Goal: Information Seeking & Learning: Find specific fact

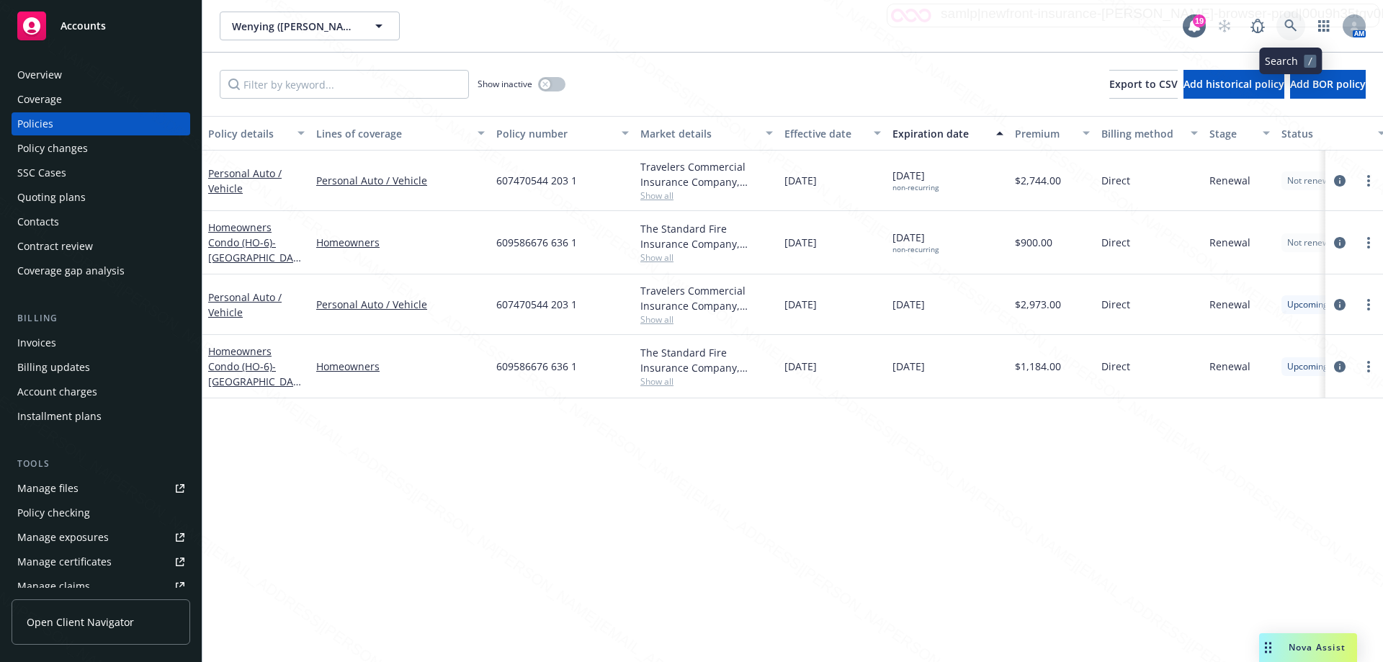
click at [1296, 28] on icon at bounding box center [1290, 25] width 13 height 13
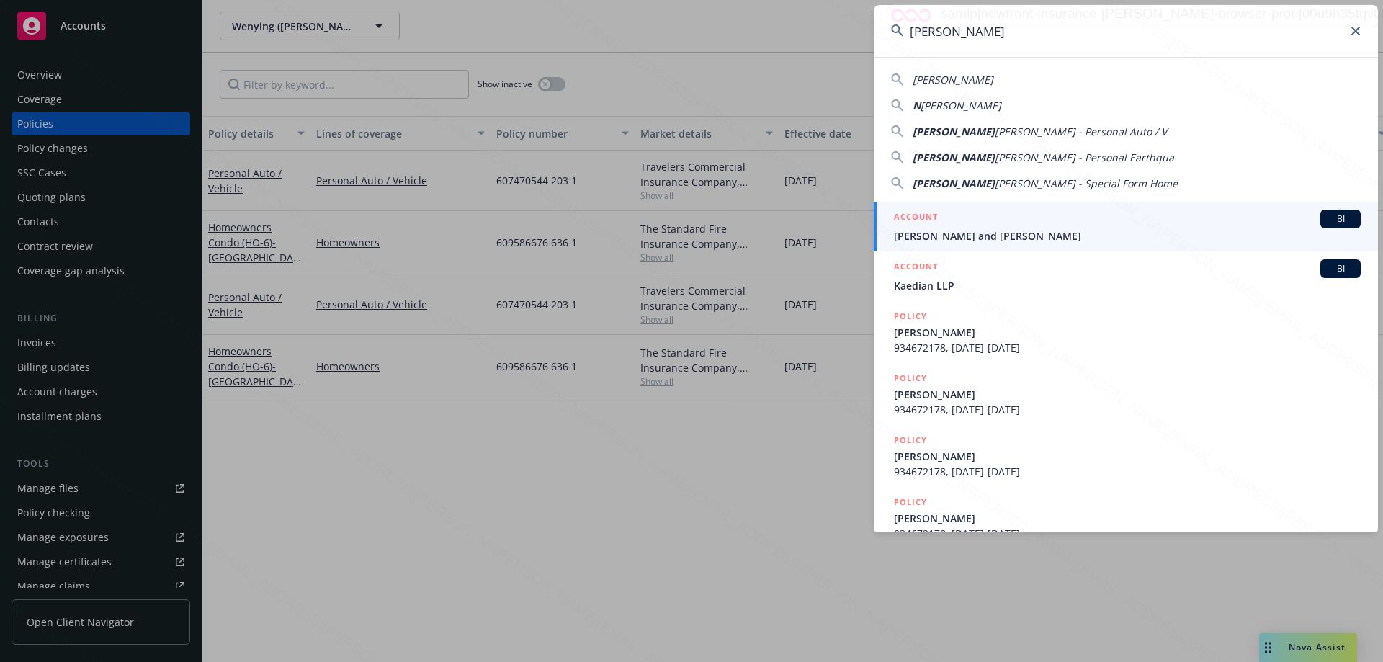
type input "[PERSON_NAME]"
click at [950, 236] on span "[PERSON_NAME] and [PERSON_NAME]" at bounding box center [1127, 235] width 467 height 15
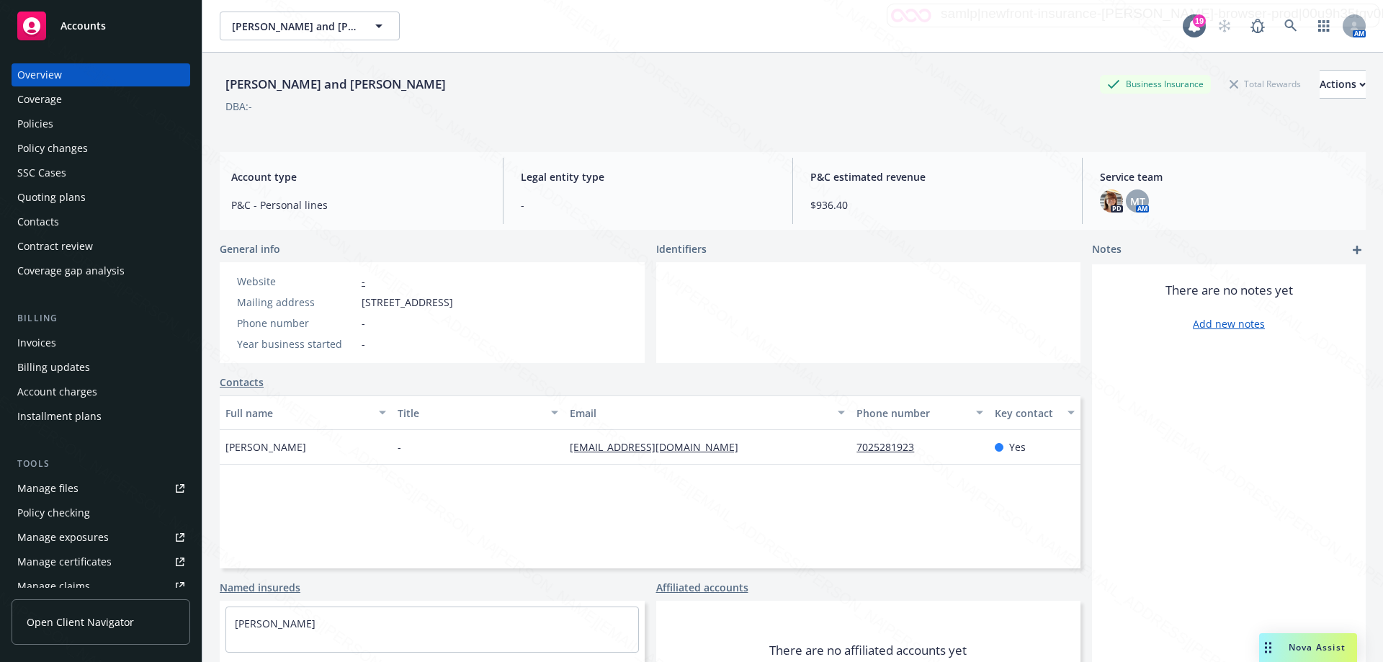
click at [61, 127] on div "Policies" at bounding box center [100, 123] width 167 height 23
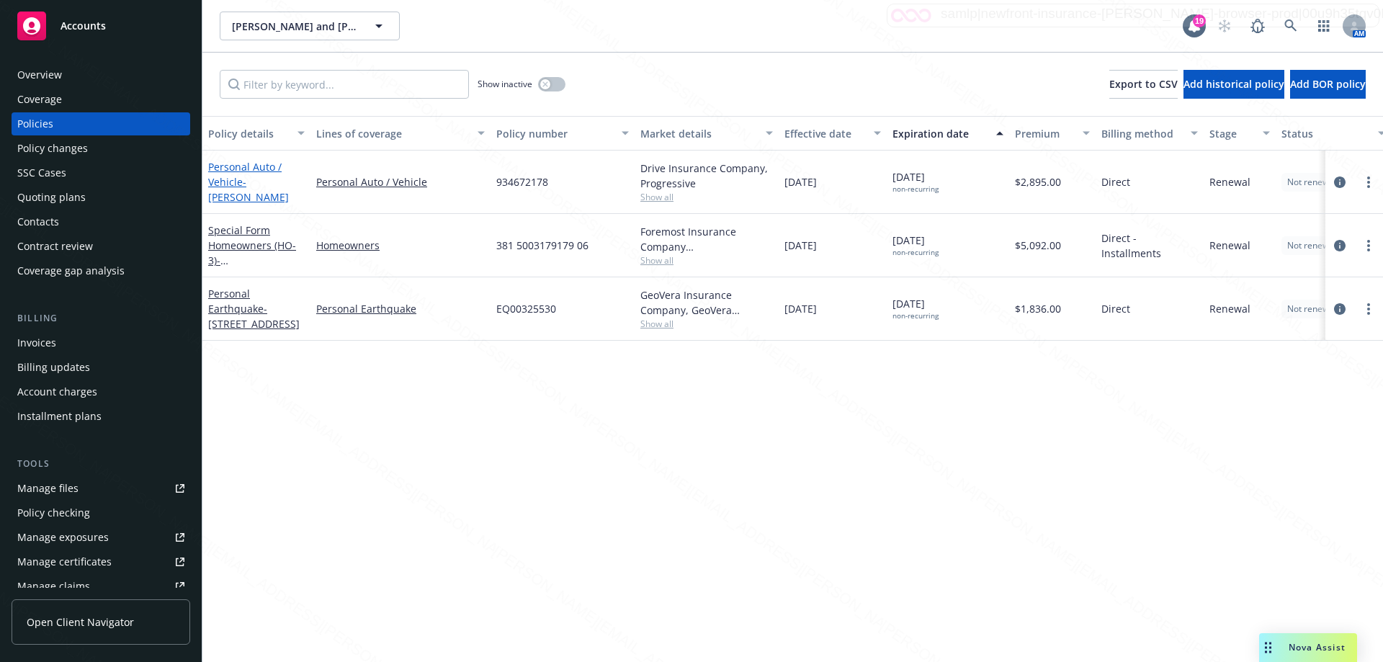
click at [227, 185] on link "Personal Auto / Vehicle - [PERSON_NAME]" at bounding box center [248, 182] width 81 height 44
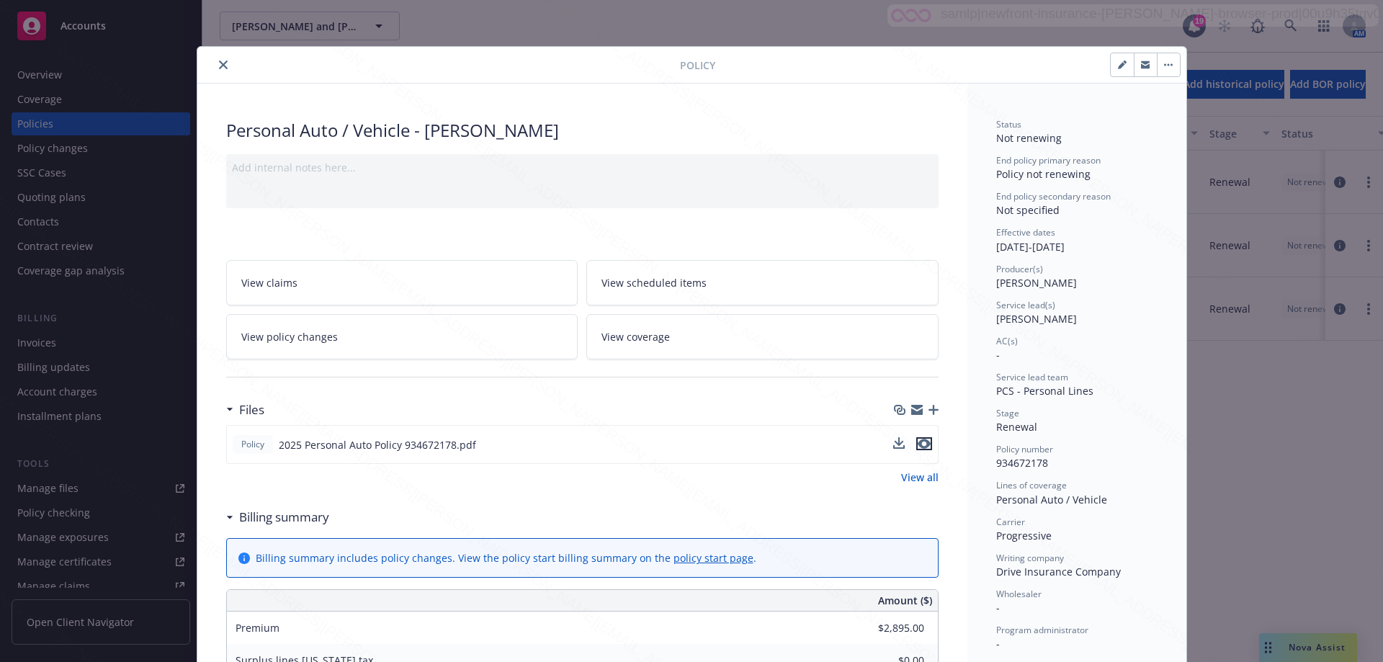
click at [924, 445] on icon "preview file" at bounding box center [924, 444] width 13 height 10
click at [220, 57] on div "Policy" at bounding box center [691, 65] width 989 height 37
click at [219, 63] on icon "close" at bounding box center [223, 64] width 9 height 9
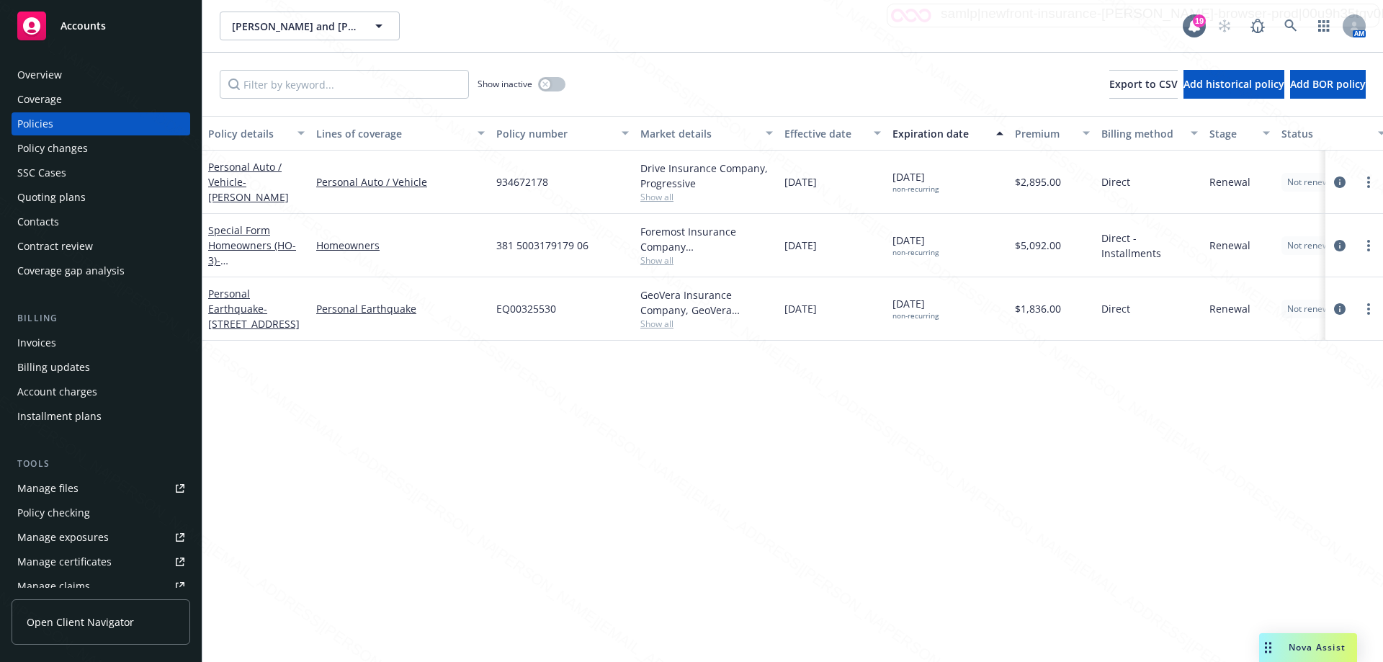
click at [73, 79] on div "Overview" at bounding box center [100, 74] width 167 height 23
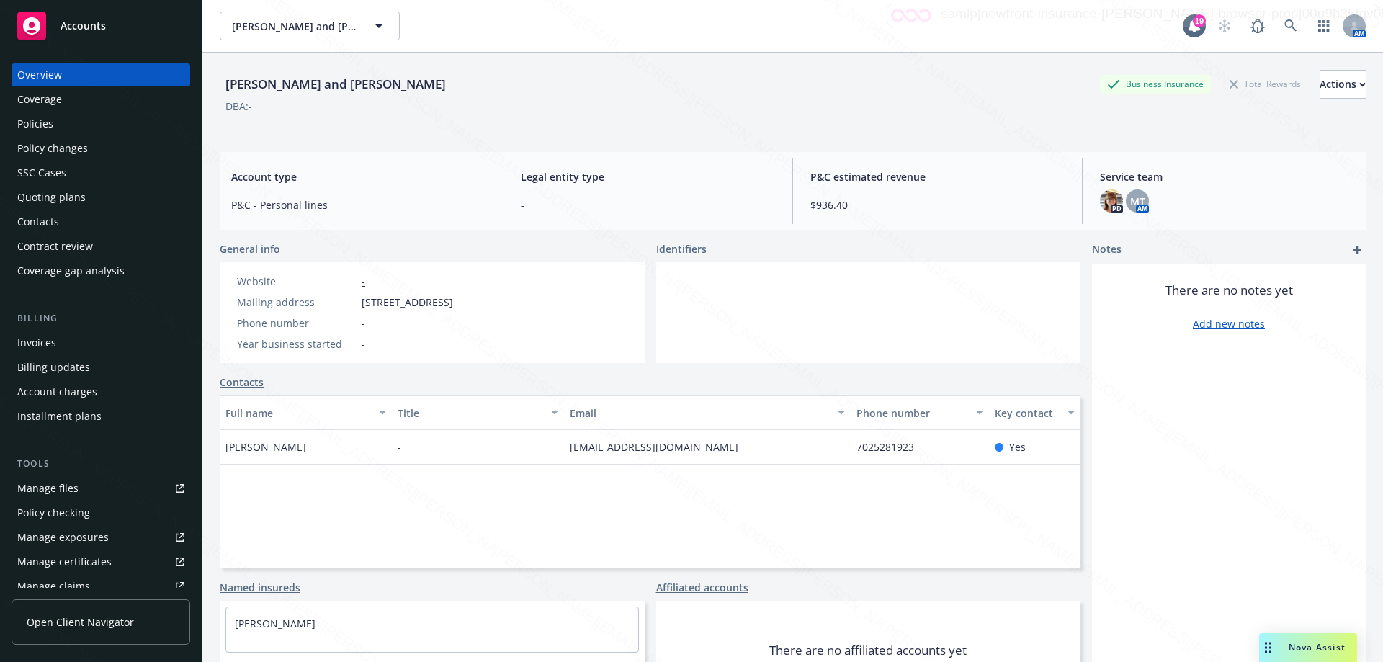
click at [53, 129] on div "Policies" at bounding box center [100, 123] width 167 height 23
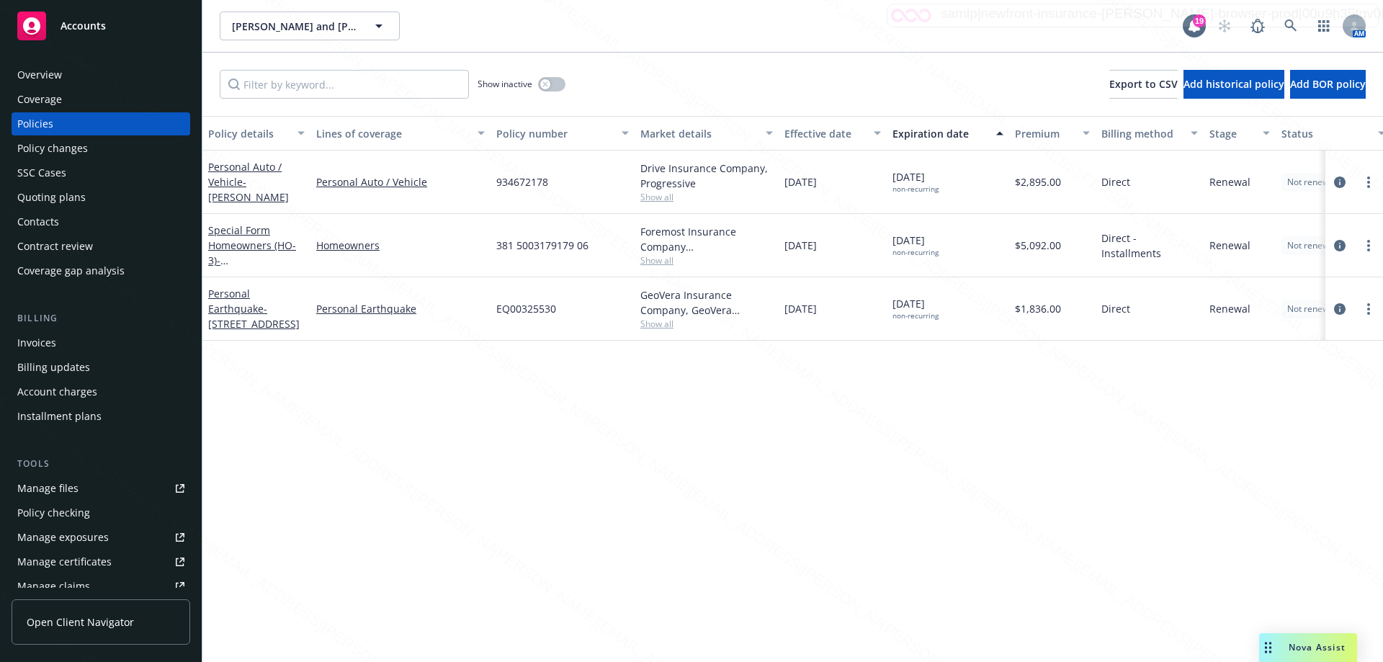
click at [55, 66] on div "Overview" at bounding box center [39, 74] width 45 height 23
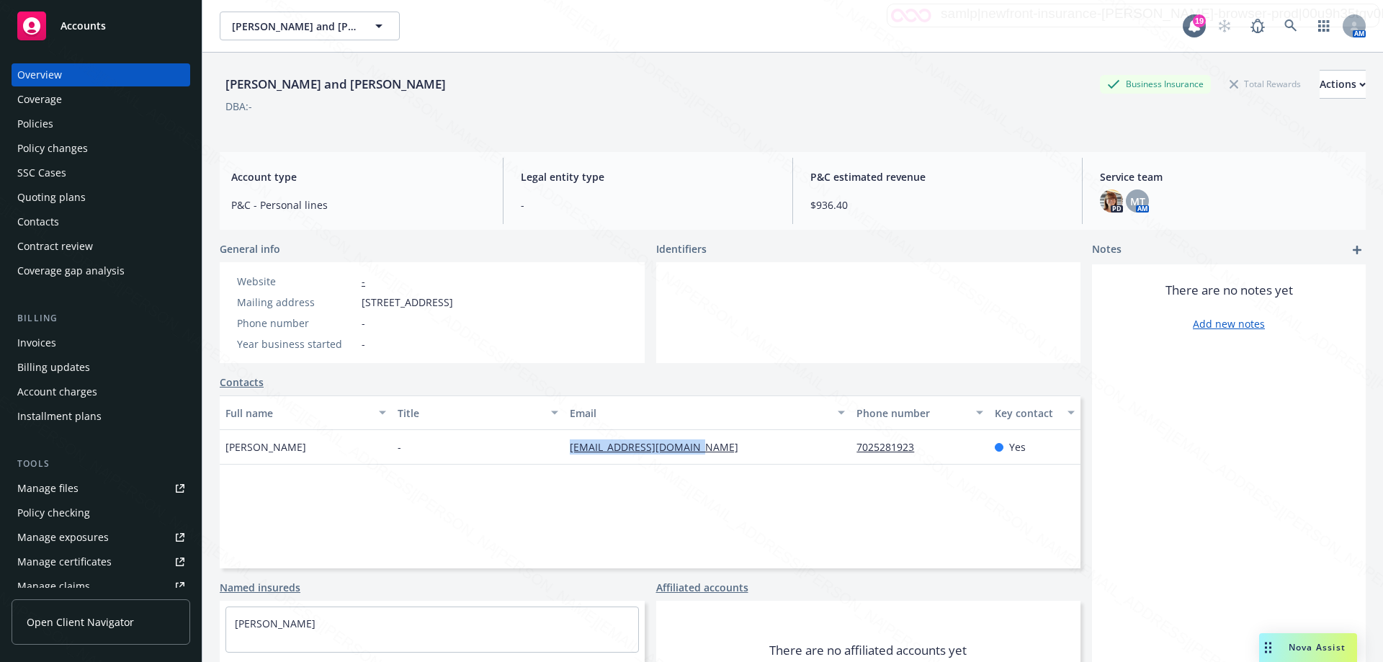
drag, startPoint x: 560, startPoint y: 447, endPoint x: 701, endPoint y: 450, distance: 141.2
click at [701, 450] on div "[EMAIL_ADDRESS][DOMAIN_NAME]" at bounding box center [707, 447] width 287 height 35
copy link "[EMAIL_ADDRESS][DOMAIN_NAME]"
click at [1284, 26] on icon at bounding box center [1290, 25] width 13 height 13
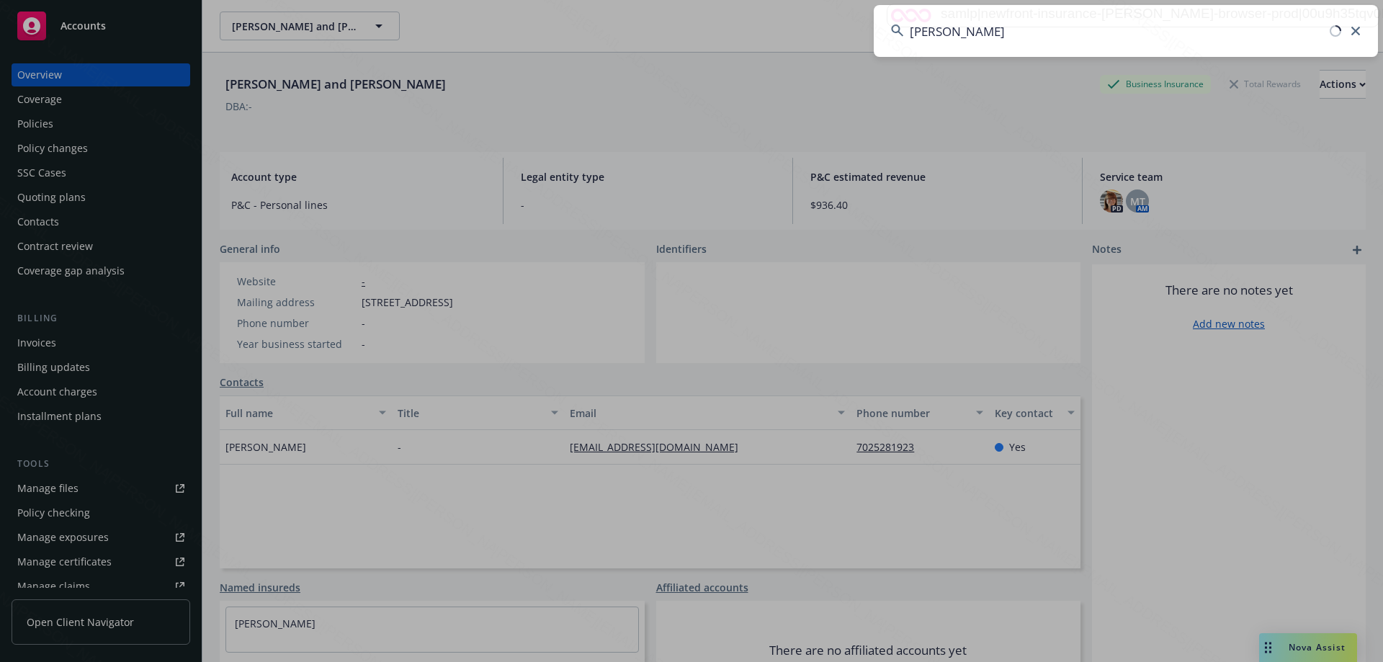
type input "[PERSON_NAME]"
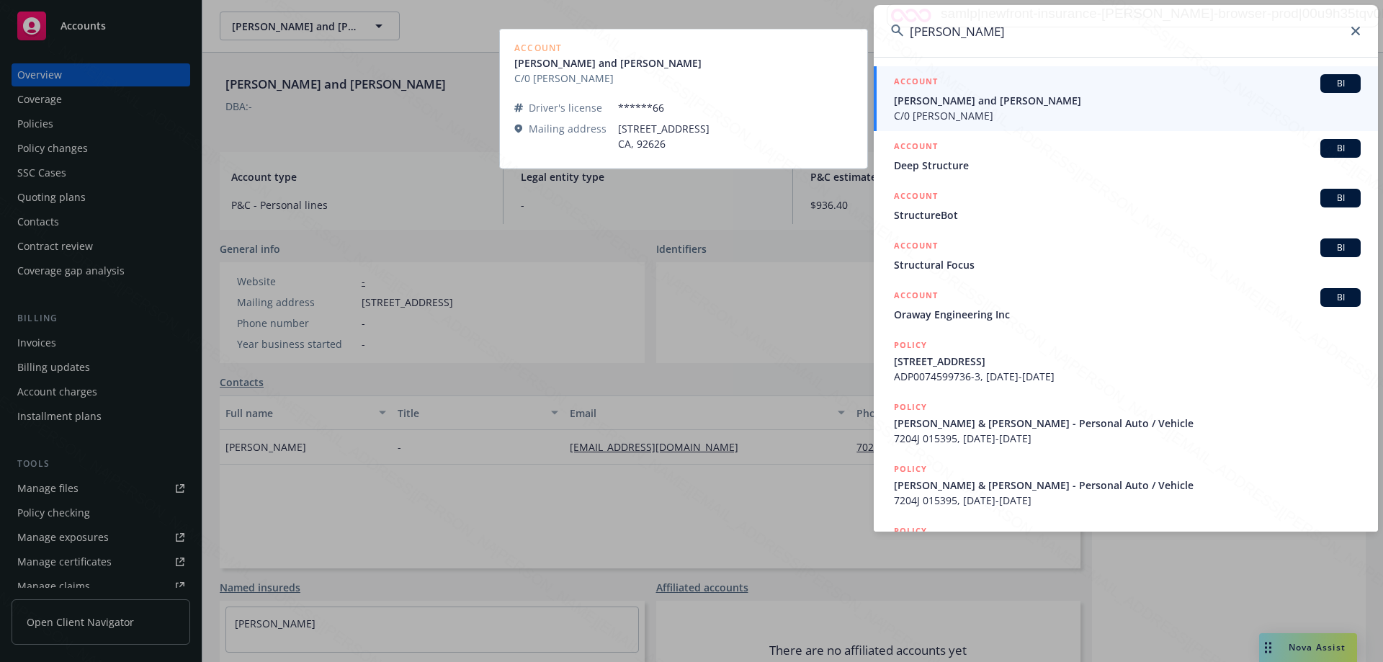
click at [933, 109] on span "C/0 [PERSON_NAME]" at bounding box center [1127, 115] width 467 height 15
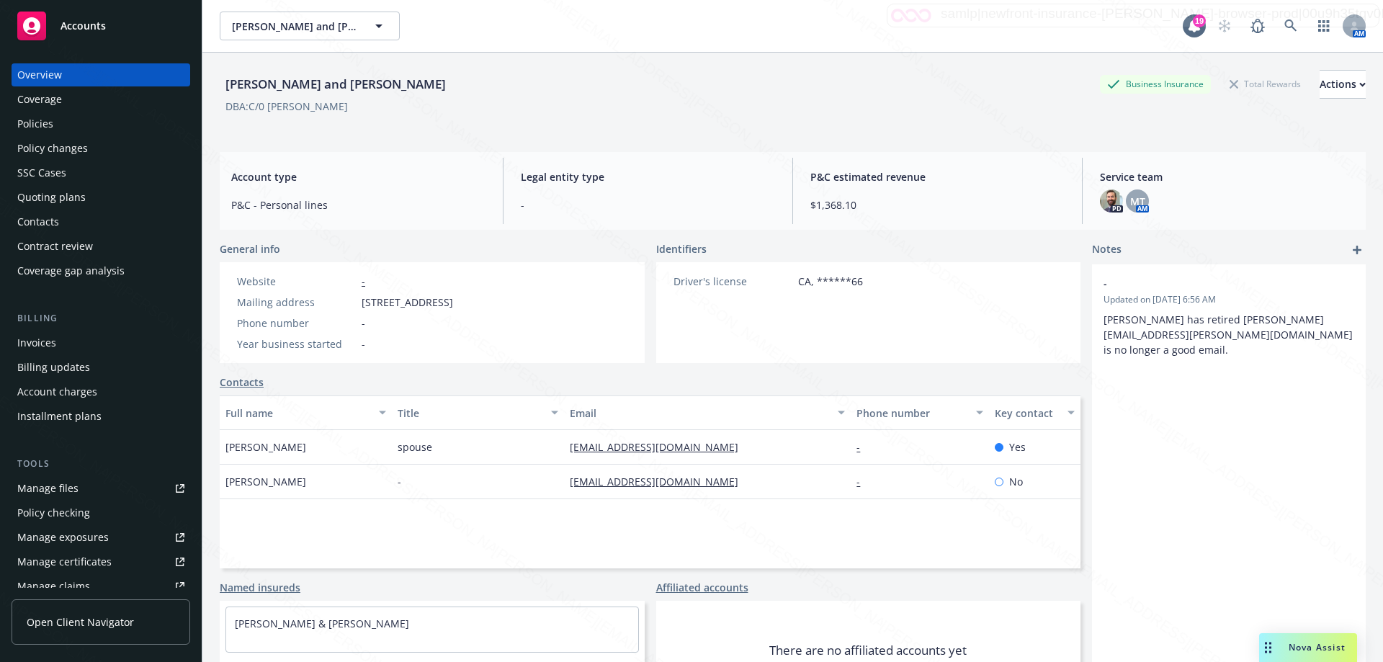
click at [49, 117] on div "Policies" at bounding box center [35, 123] width 36 height 23
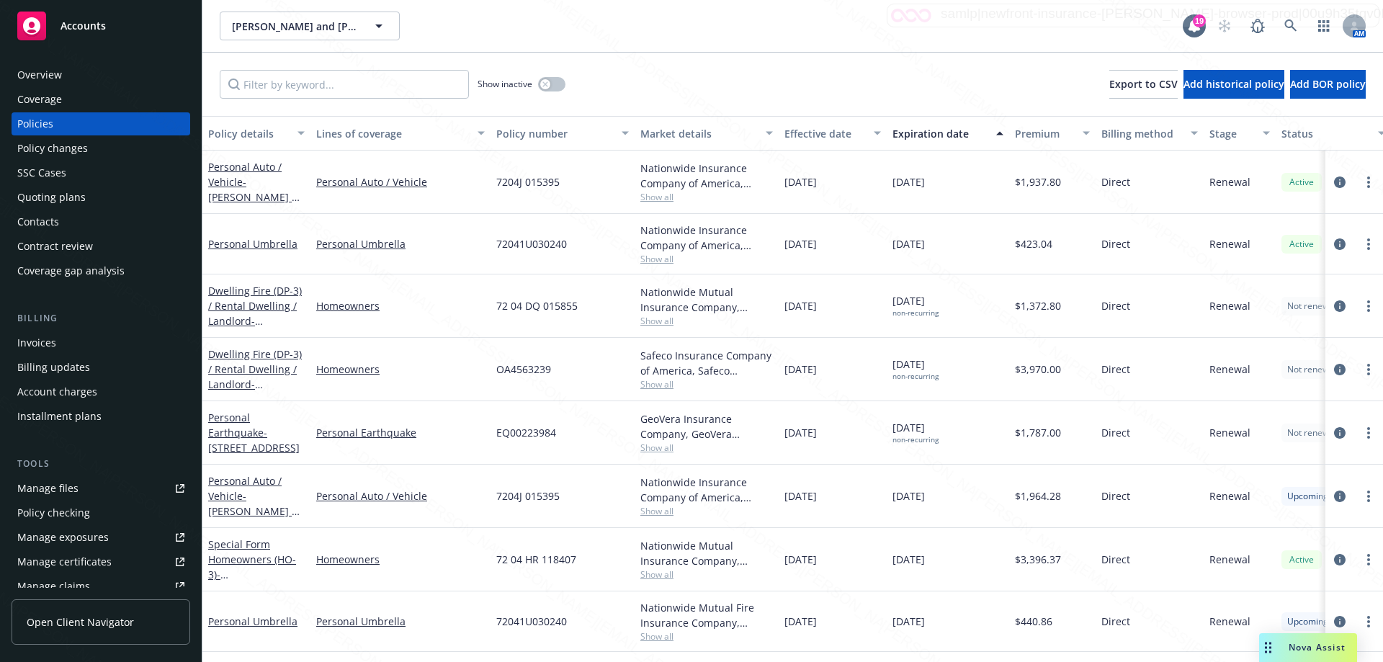
scroll to position [64, 0]
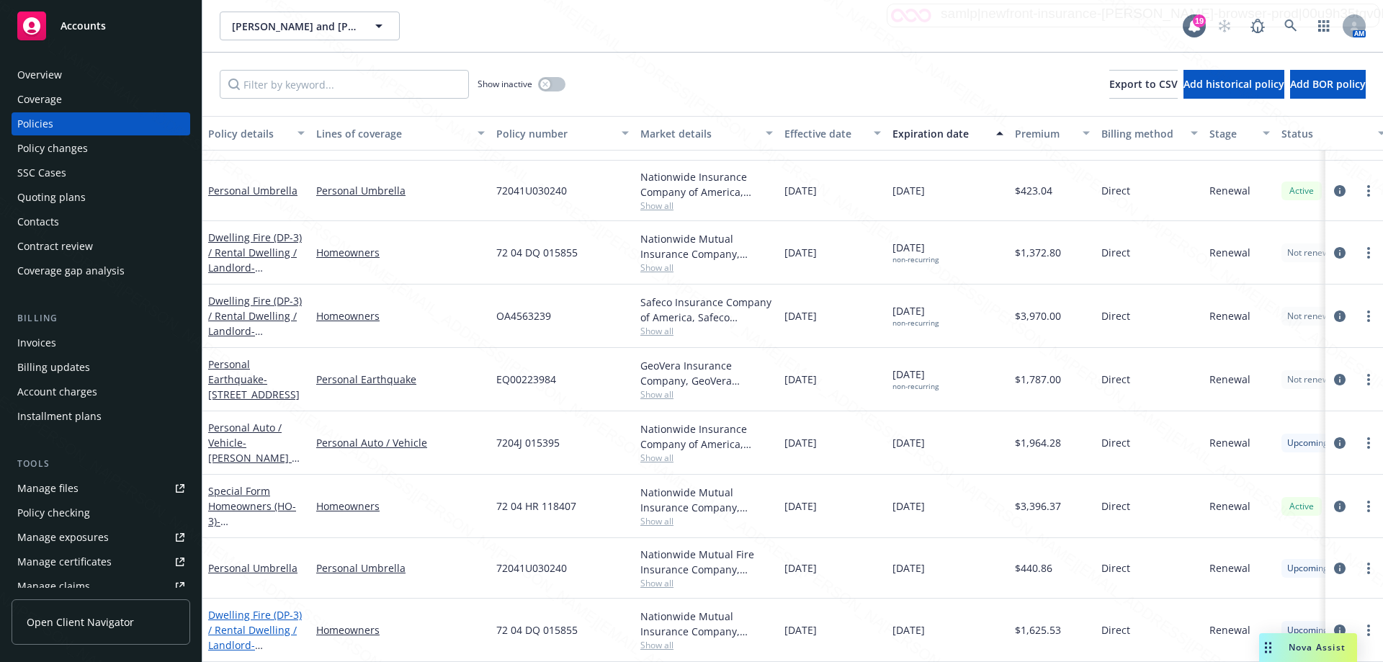
click at [269, 617] on link "Dwelling Fire (DP-3) / Rental Dwelling / Landlord - [STREET_ADDRESS]" at bounding box center [255, 637] width 94 height 59
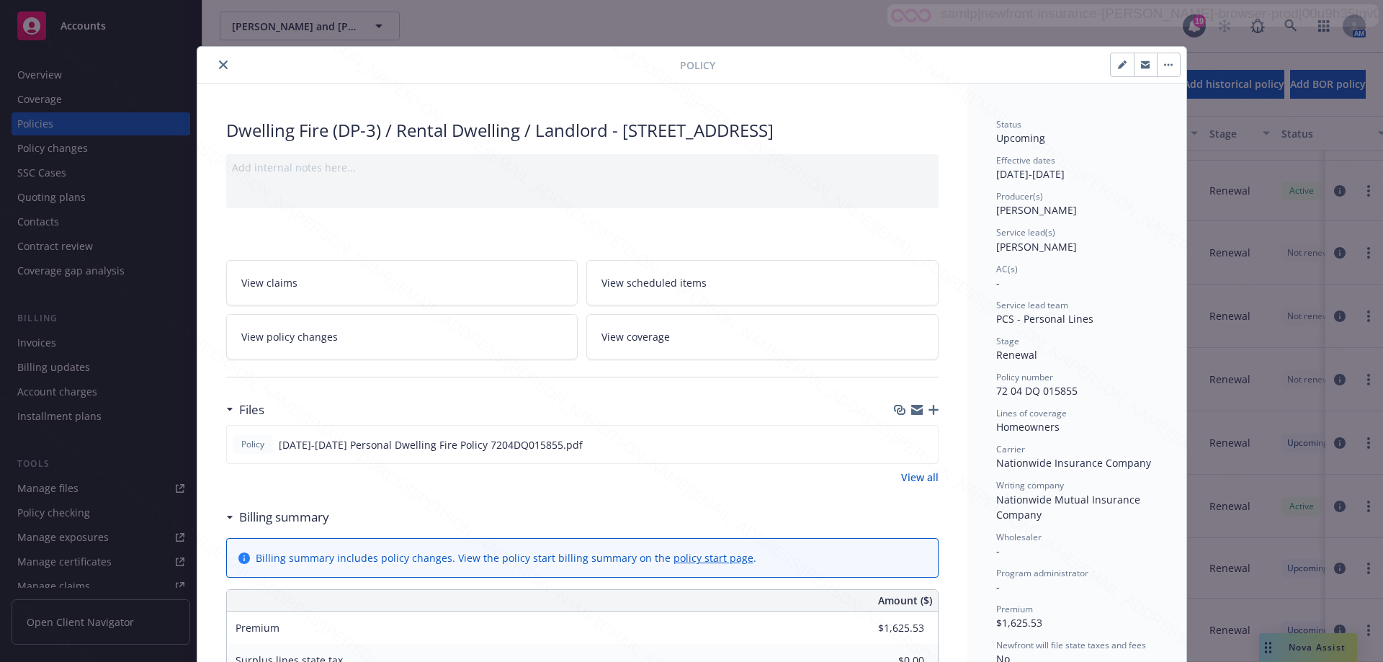
click at [215, 63] on button "close" at bounding box center [223, 64] width 17 height 17
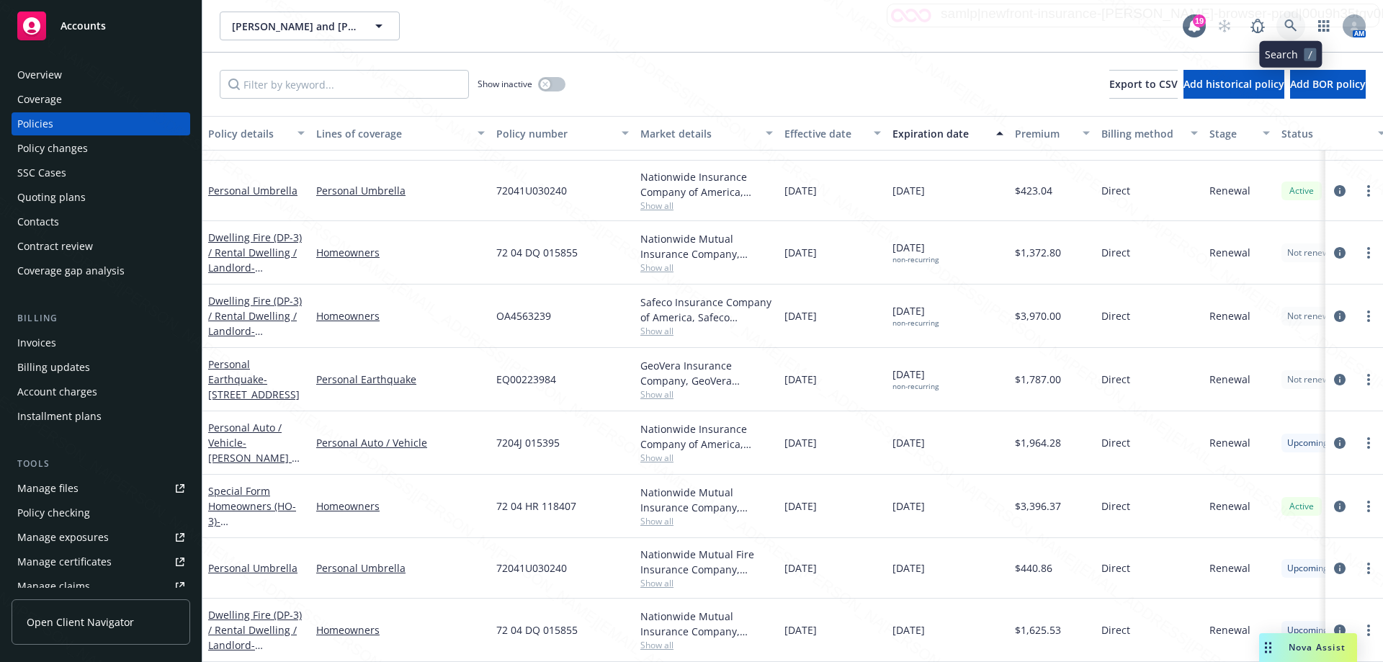
click at [1287, 21] on icon at bounding box center [1290, 25] width 12 height 12
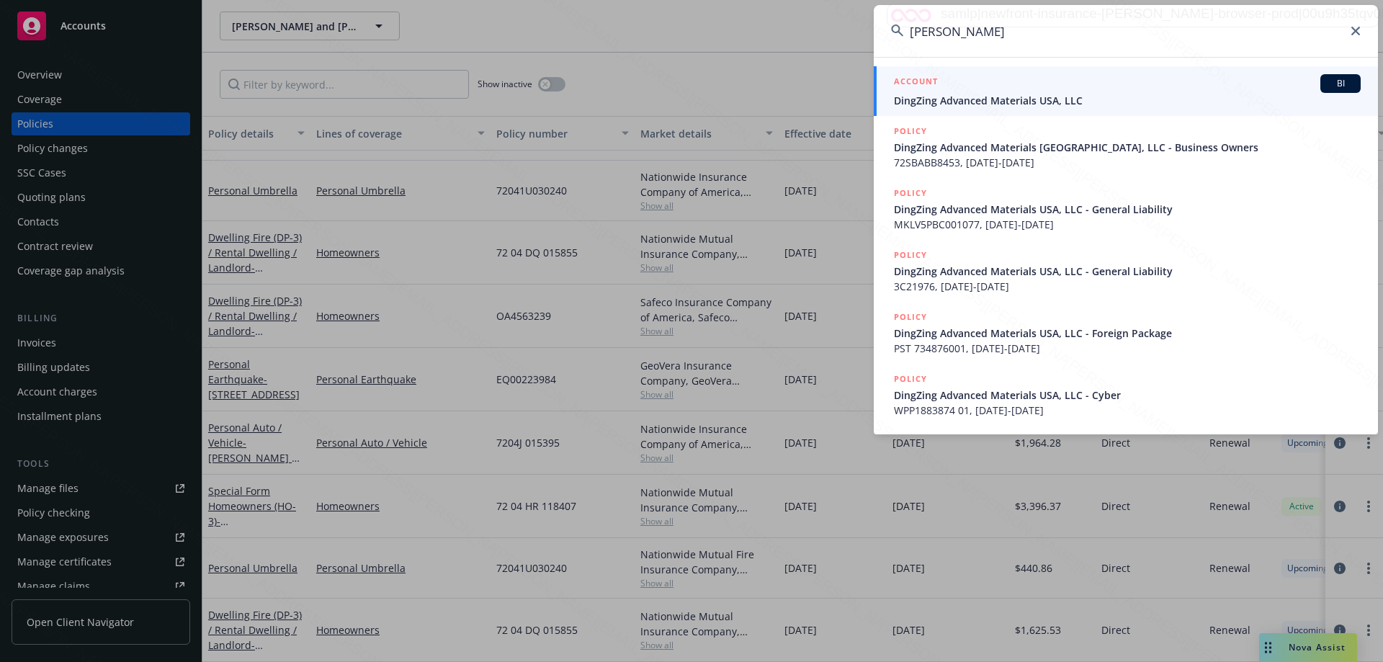
type input "[PERSON_NAME]"
click at [925, 101] on span "DingZing Advanced Materials USA, LLC" at bounding box center [1127, 100] width 467 height 15
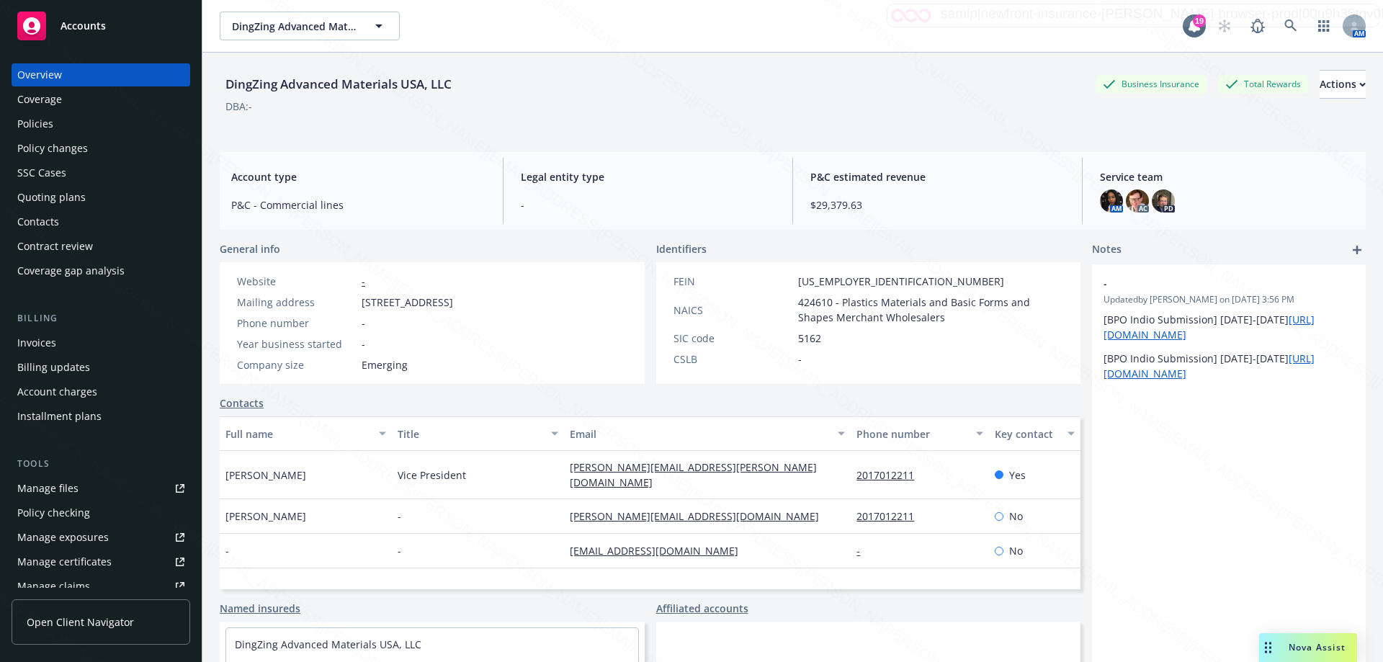
click at [36, 121] on div "Policies" at bounding box center [35, 123] width 36 height 23
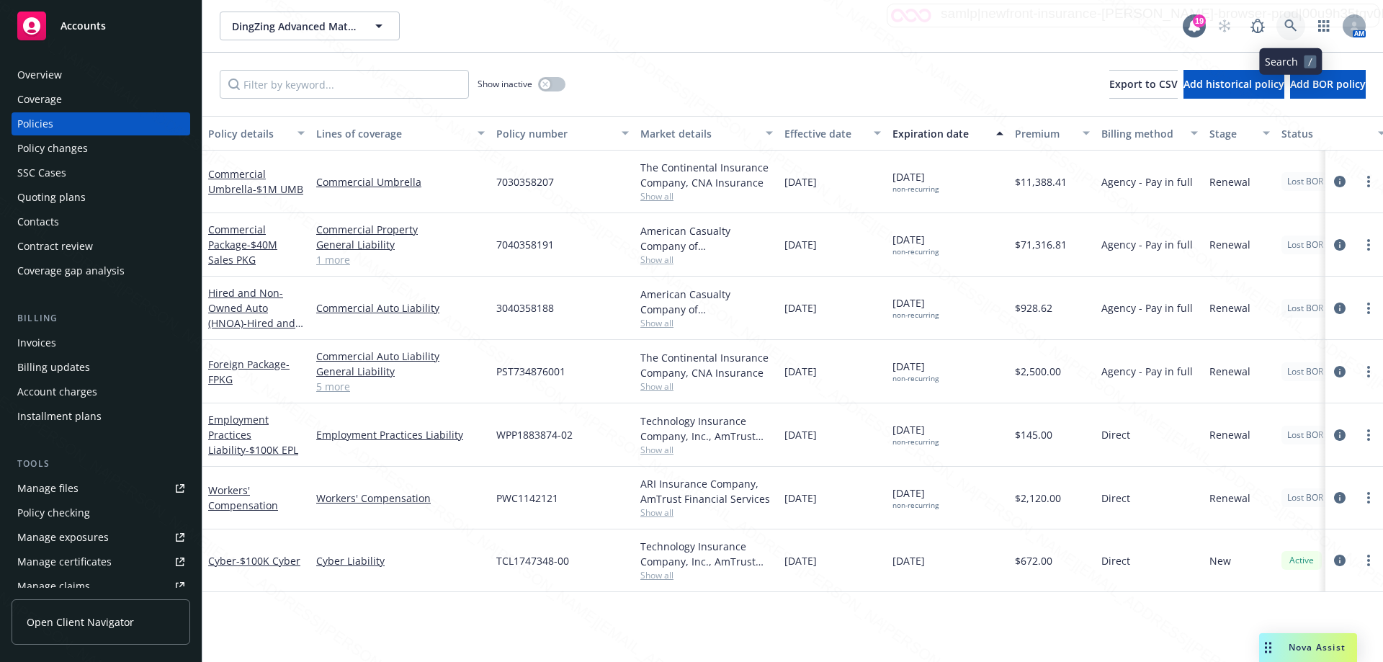
click at [1290, 29] on icon at bounding box center [1290, 25] width 13 height 13
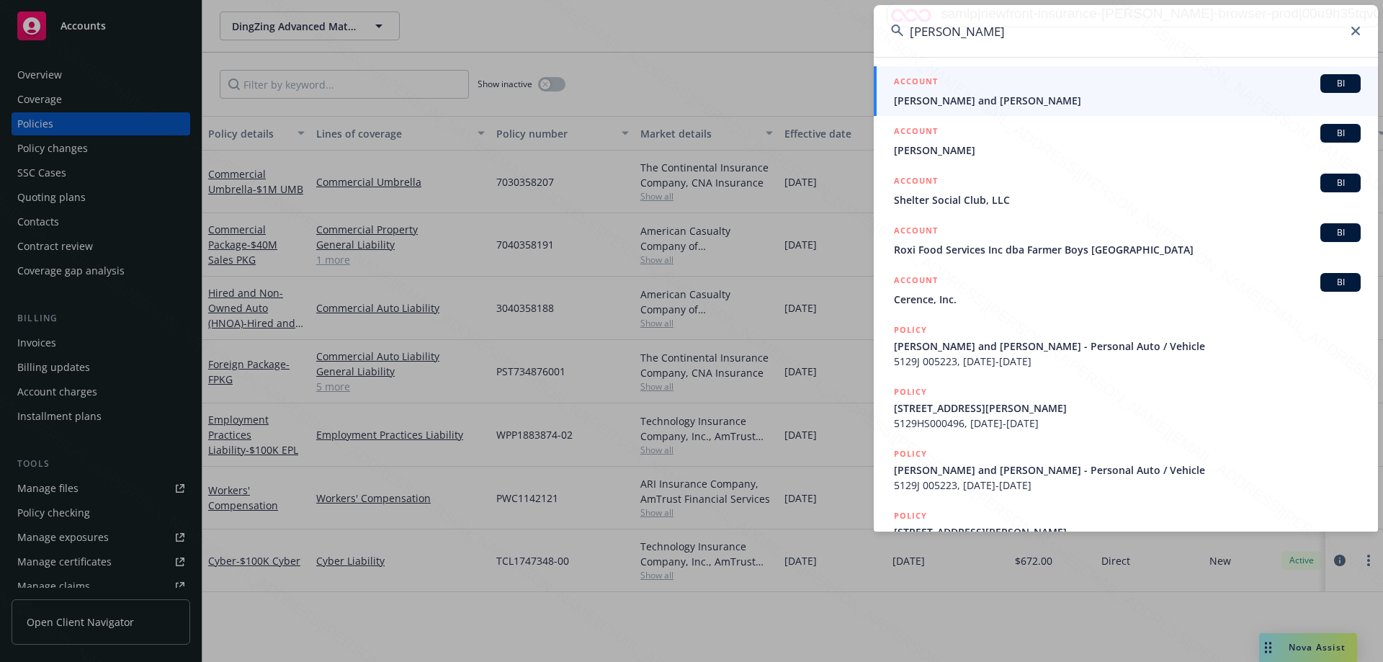
type input "[PERSON_NAME]"
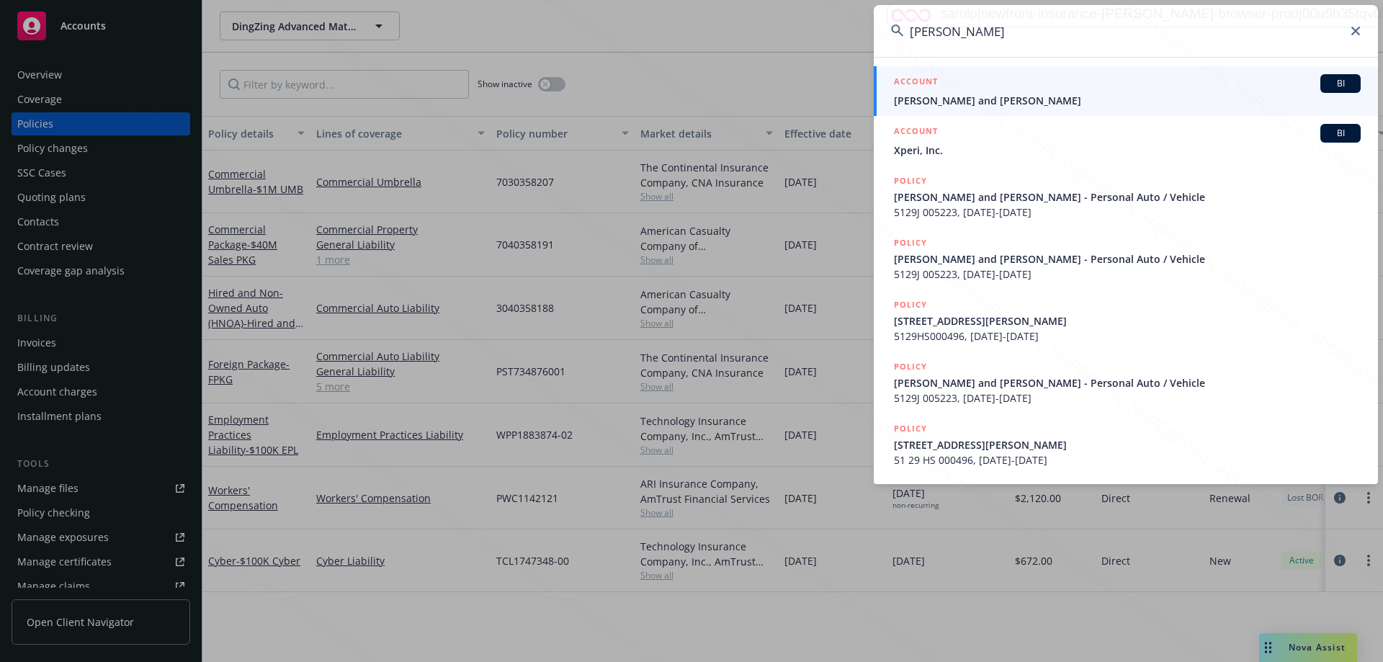
click at [1006, 92] on div "ACCOUNT BI" at bounding box center [1127, 83] width 467 height 19
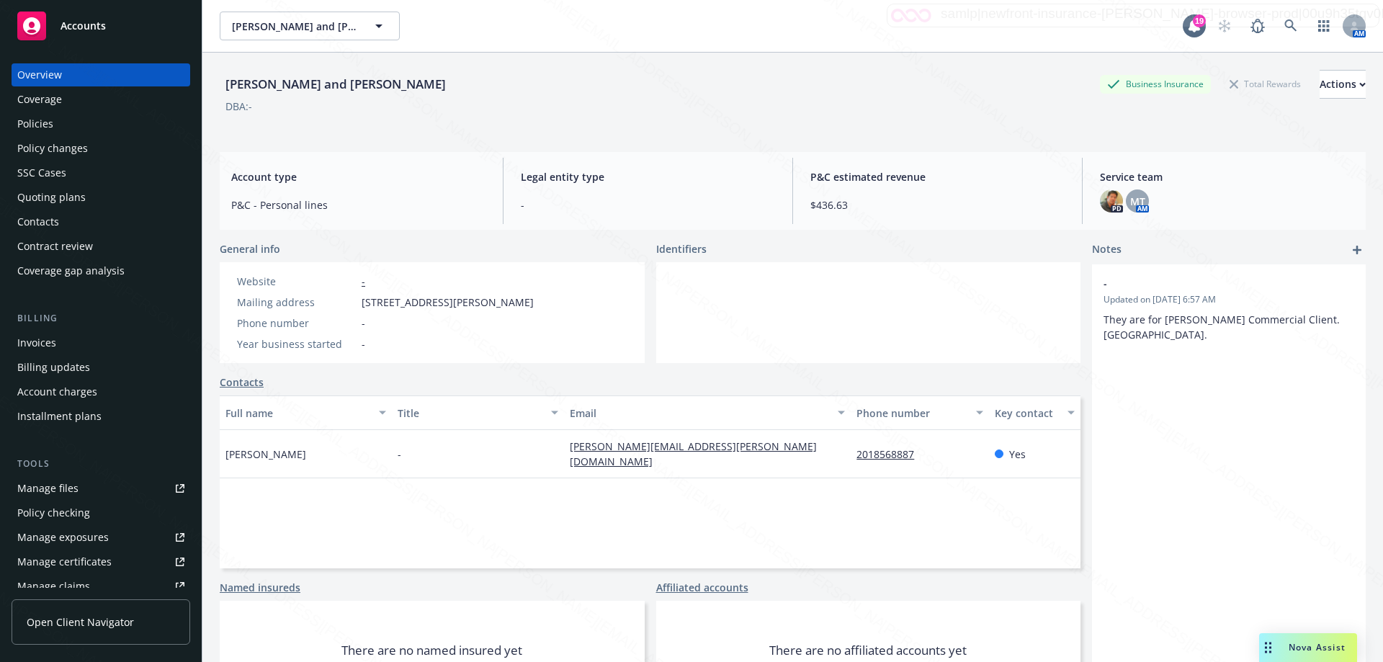
click at [41, 127] on div "Policies" at bounding box center [35, 123] width 36 height 23
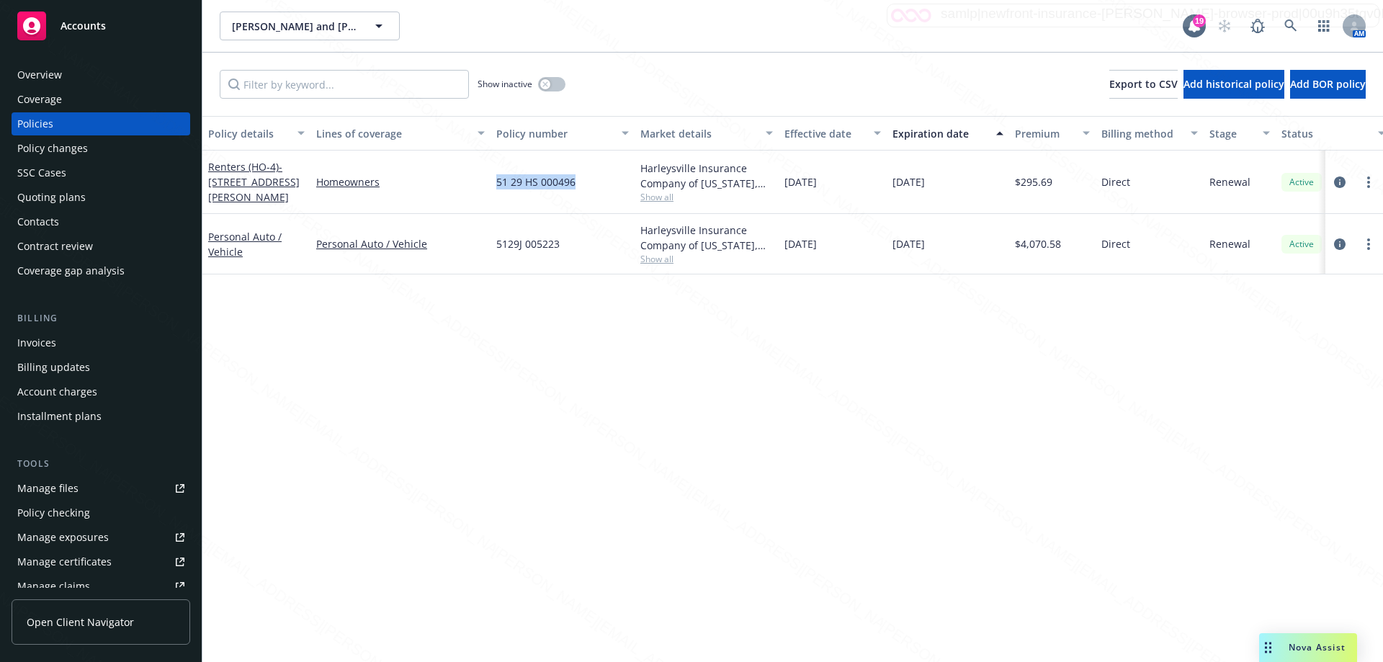
drag, startPoint x: 488, startPoint y: 180, endPoint x: 586, endPoint y: 196, distance: 99.2
click at [586, 187] on div "Renters (HO-4) - [STREET_ADDRESS][PERSON_NAME] Homeowners 51 29 HS 000496 Harle…" at bounding box center [897, 182] width 1390 height 63
copy div "51 29 HS 000496"
click at [660, 197] on span "Show all" at bounding box center [706, 197] width 133 height 12
click at [494, 174] on div "51 29 HS 000496" at bounding box center [562, 182] width 144 height 63
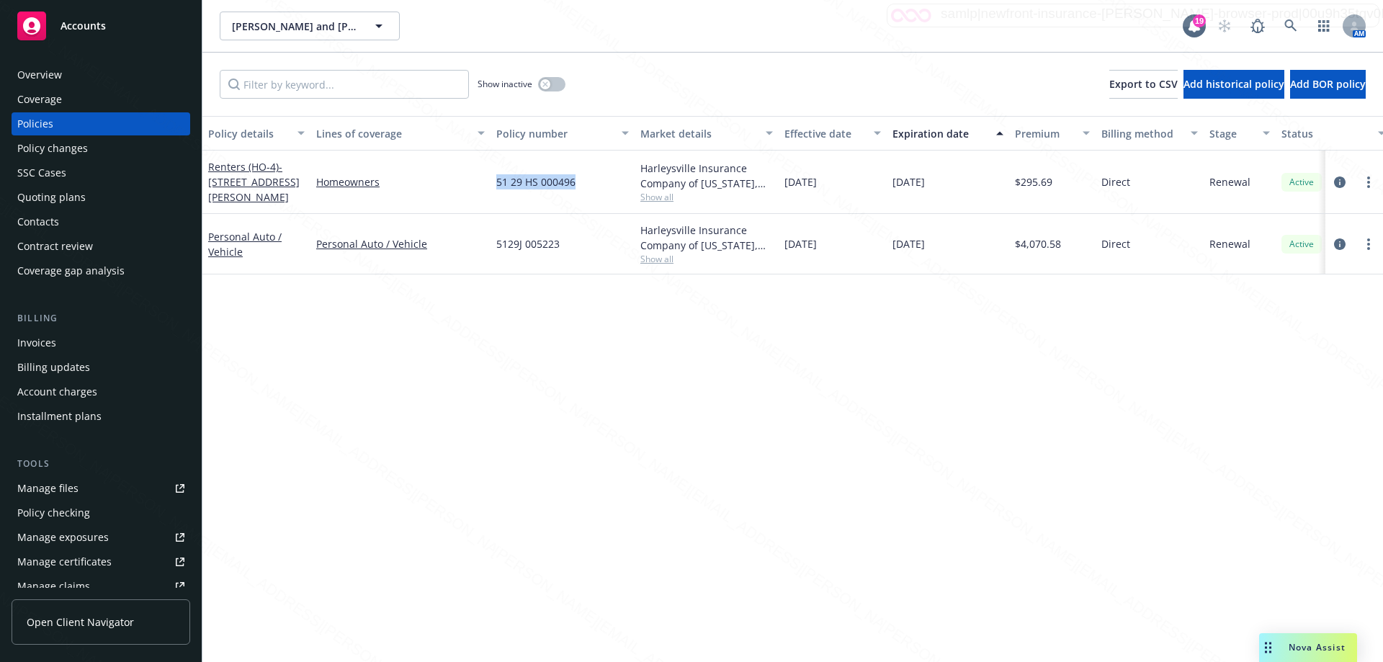
drag, startPoint x: 489, startPoint y: 181, endPoint x: 595, endPoint y: 186, distance: 106.0
click at [595, 186] on div "Renters (HO-4) - [STREET_ADDRESS][PERSON_NAME] Homeowners 51 29 HS 000496 Harle…" at bounding box center [897, 182] width 1390 height 63
copy div "51 29 HS 000496"
click at [539, 191] on div "51 29 HS 000496" at bounding box center [562, 182] width 144 height 63
click at [606, 187] on div "51 29 HS 000496" at bounding box center [562, 182] width 144 height 63
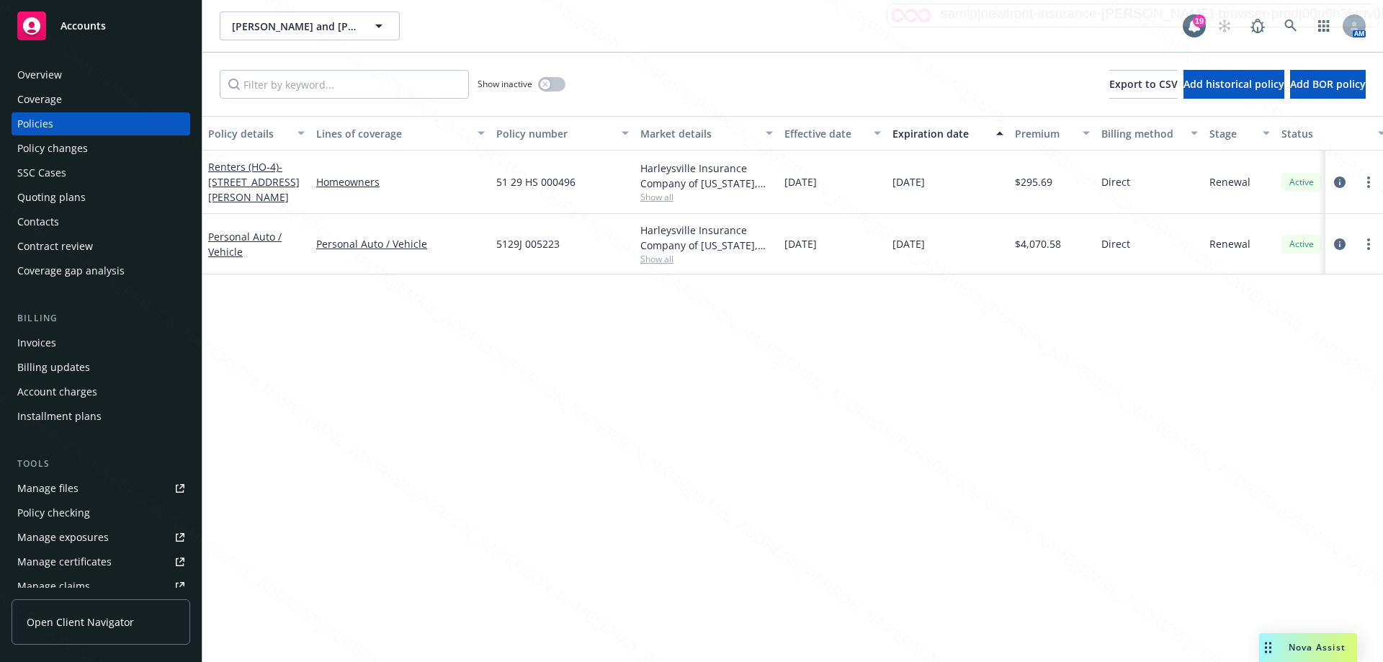
click at [605, 187] on div "51 29 HS 000496" at bounding box center [562, 182] width 144 height 63
drag, startPoint x: 495, startPoint y: 181, endPoint x: 591, endPoint y: 184, distance: 95.8
click at [591, 184] on div "51 29 HS 000496" at bounding box center [562, 182] width 144 height 63
copy span "51 29 HS 000496"
